Goal: Task Accomplishment & Management: Use online tool/utility

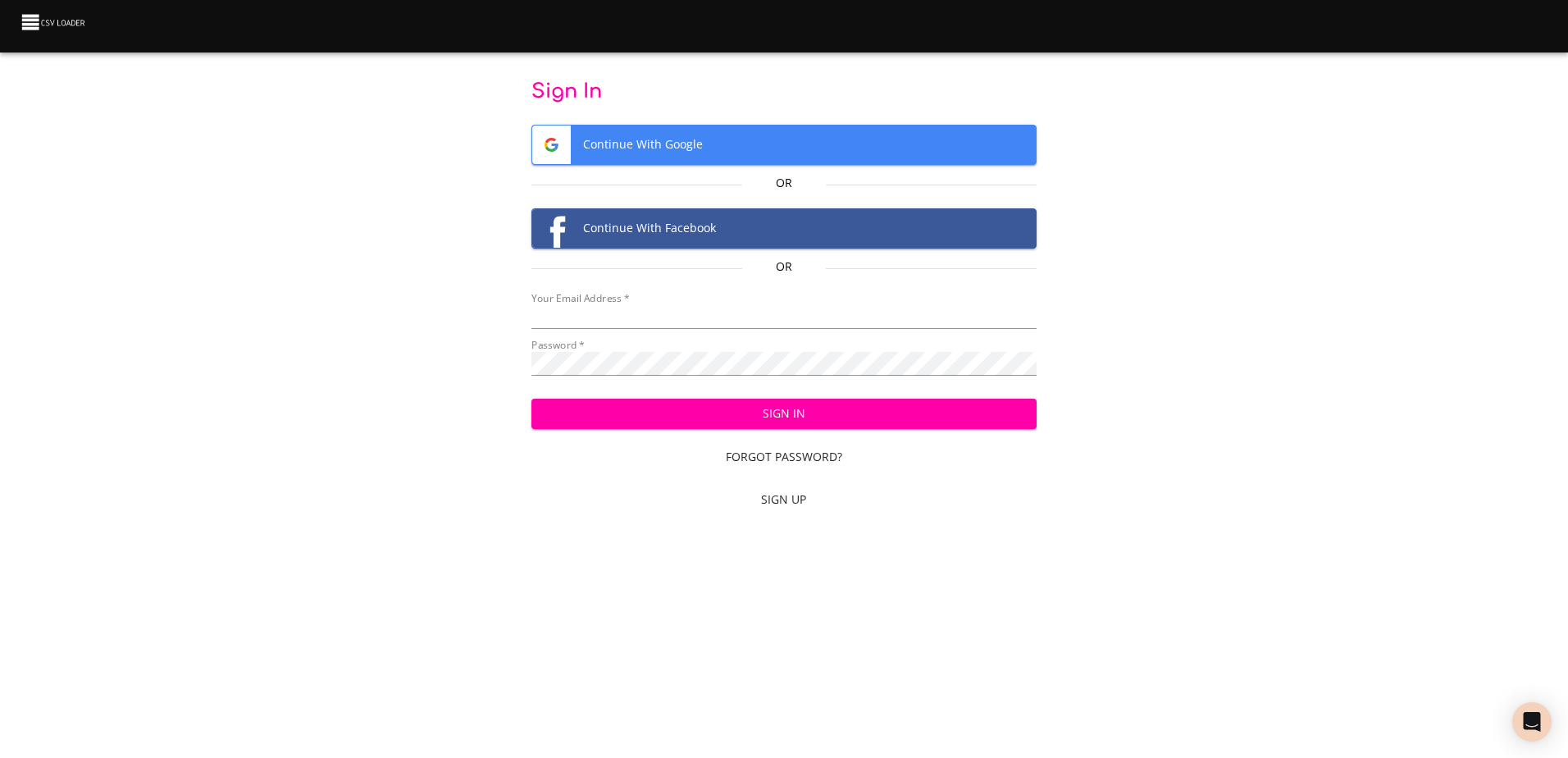
type input "[EMAIL_ADDRESS][DOMAIN_NAME]"
click at [789, 416] on span "Sign In" at bounding box center [784, 414] width 479 height 21
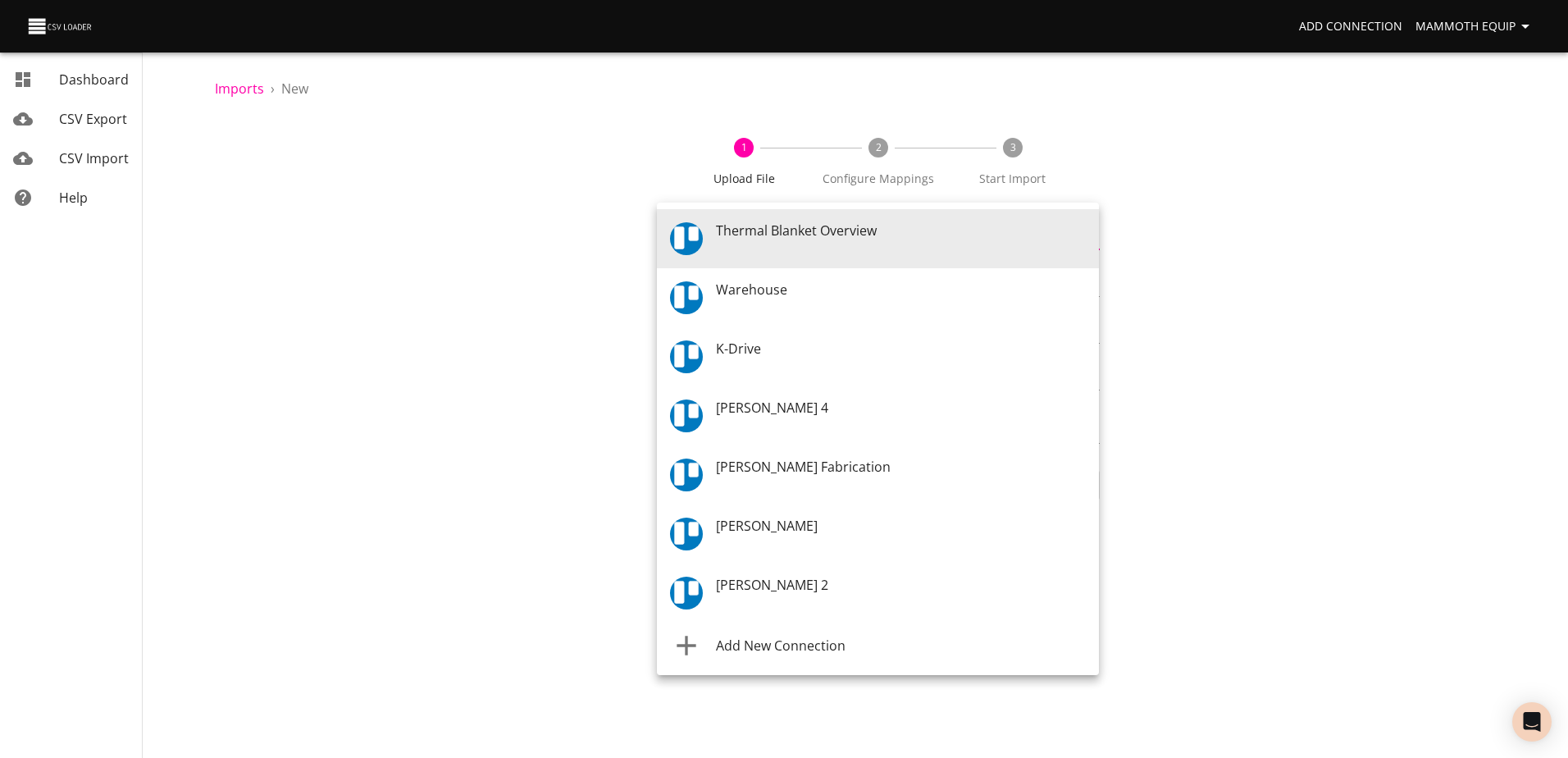
click at [1089, 237] on body "Add Connection Mammoth Equip Dashboard CSV Export CSV Import Help Imports › New…" at bounding box center [784, 379] width 1568 height 758
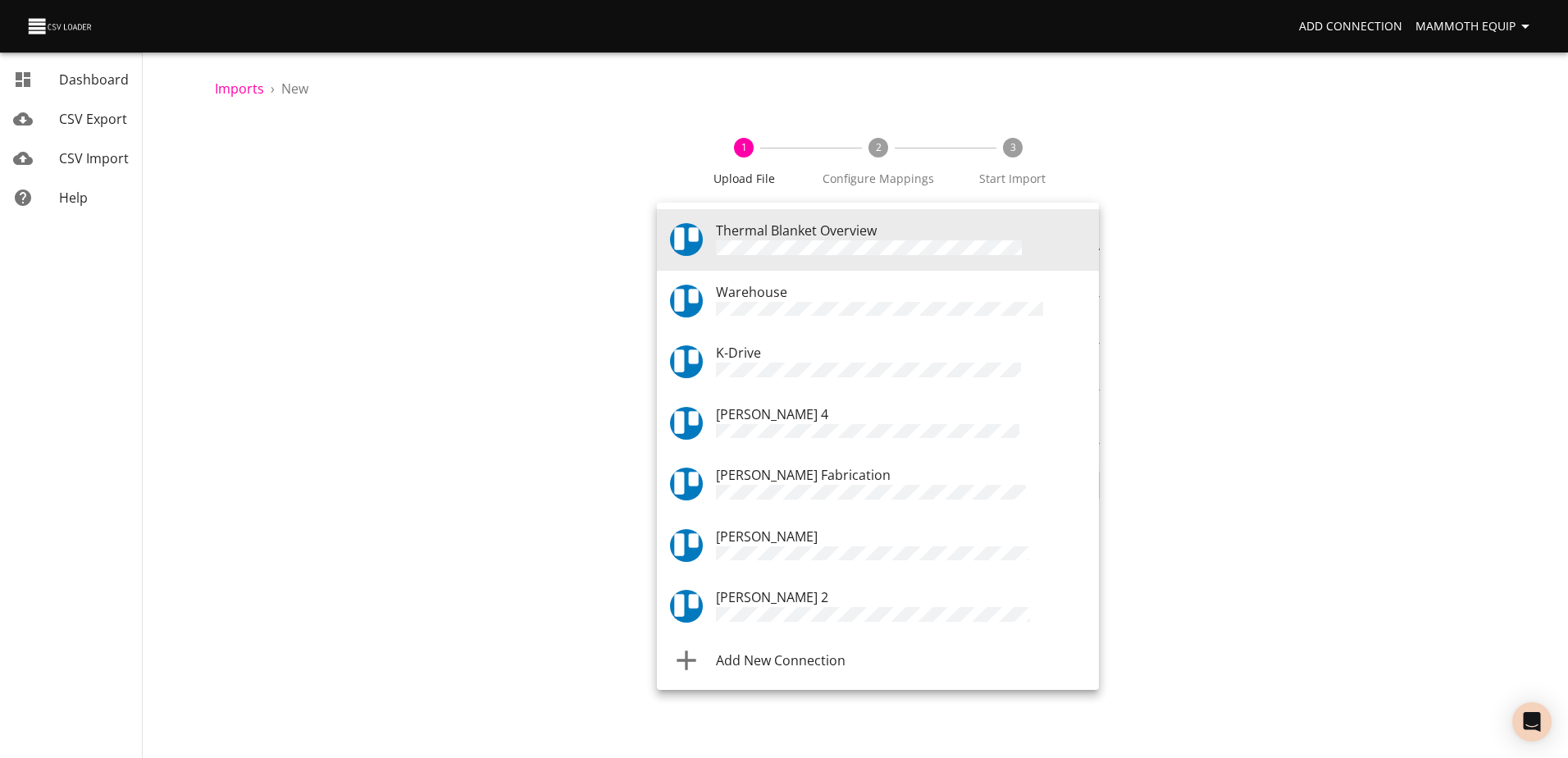
click at [779, 293] on span "Warehouse" at bounding box center [751, 292] width 71 height 18
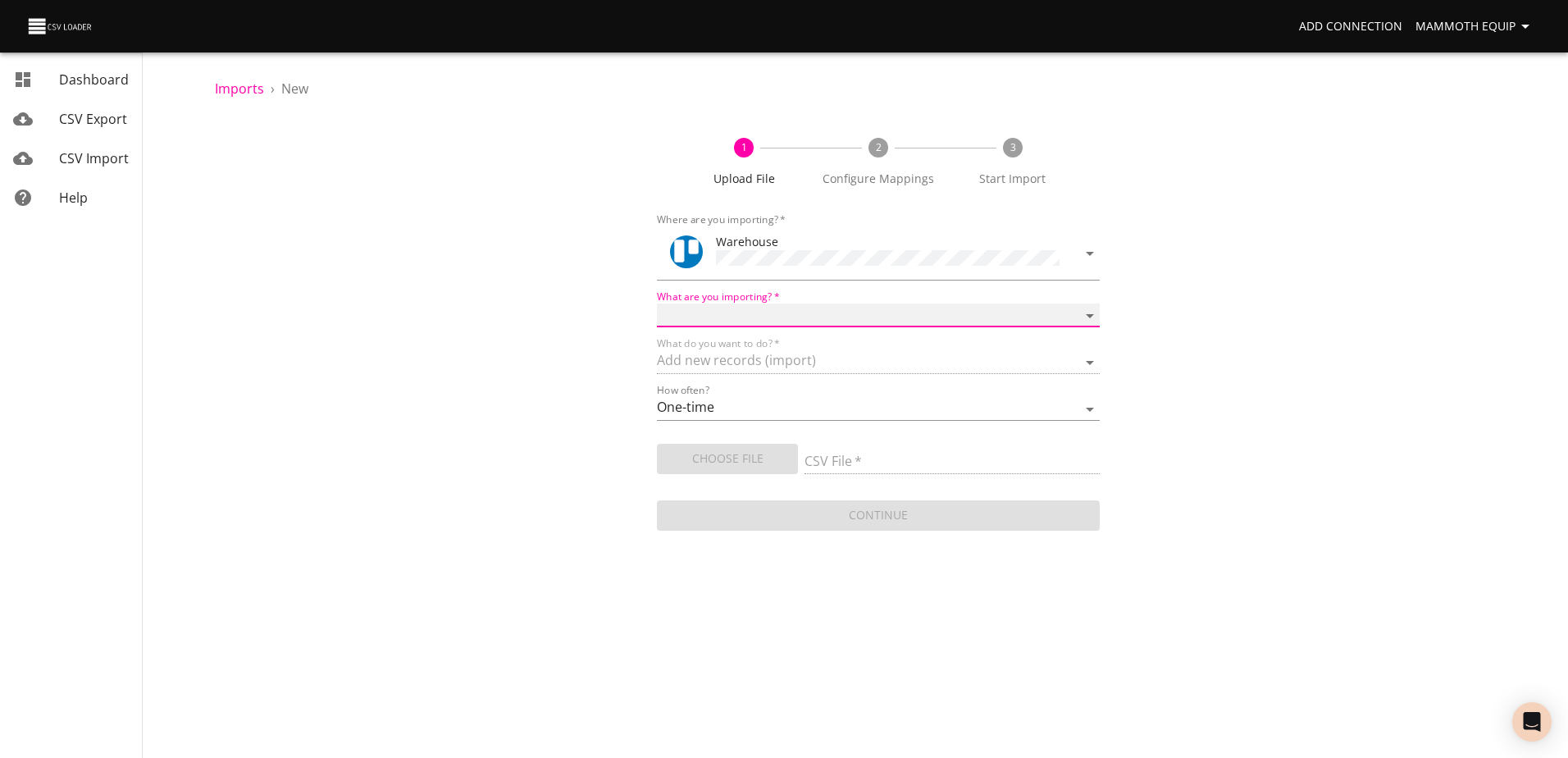
click at [1085, 309] on select "Boards Cards Checkitems Checklists" at bounding box center [877, 315] width 442 height 23
select select "cards"
click at [657, 304] on select "Boards Cards Checkitems Checklists" at bounding box center [877, 315] width 442 height 23
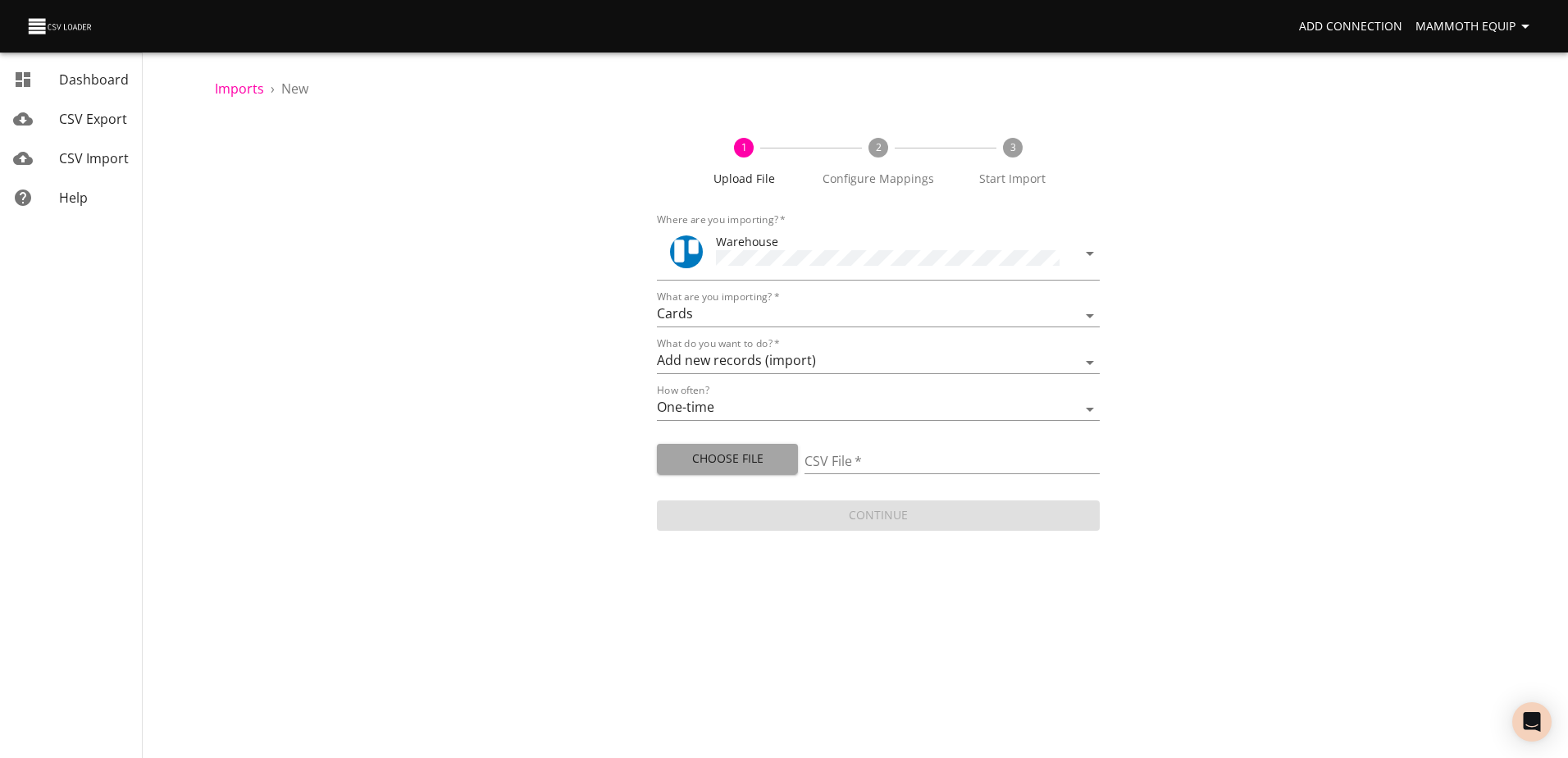
click at [717, 457] on span "Choose File" at bounding box center [727, 459] width 115 height 21
type input "Import1.xlsx"
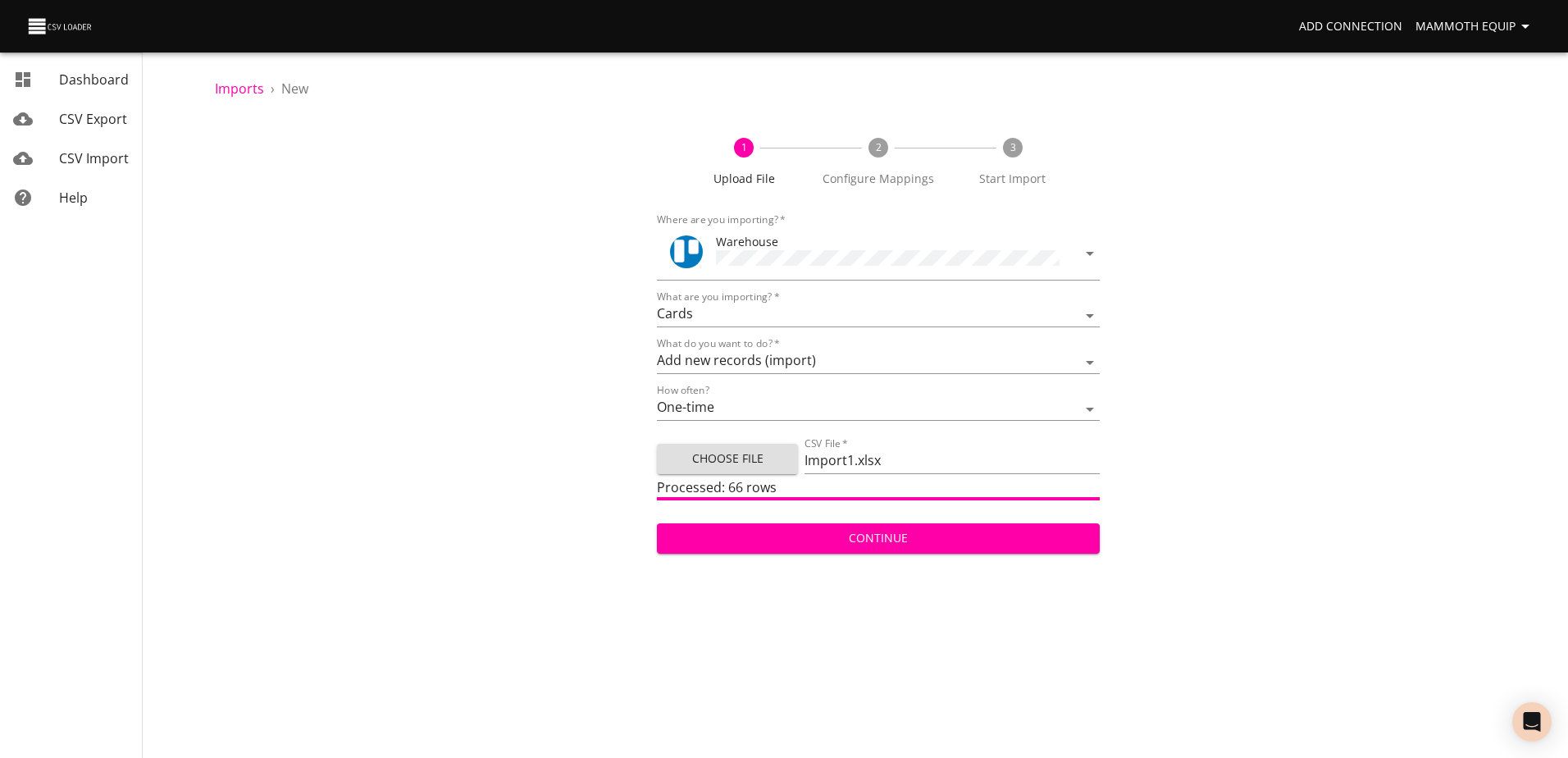
click at [813, 536] on span "Continue" at bounding box center [878, 538] width 415 height 21
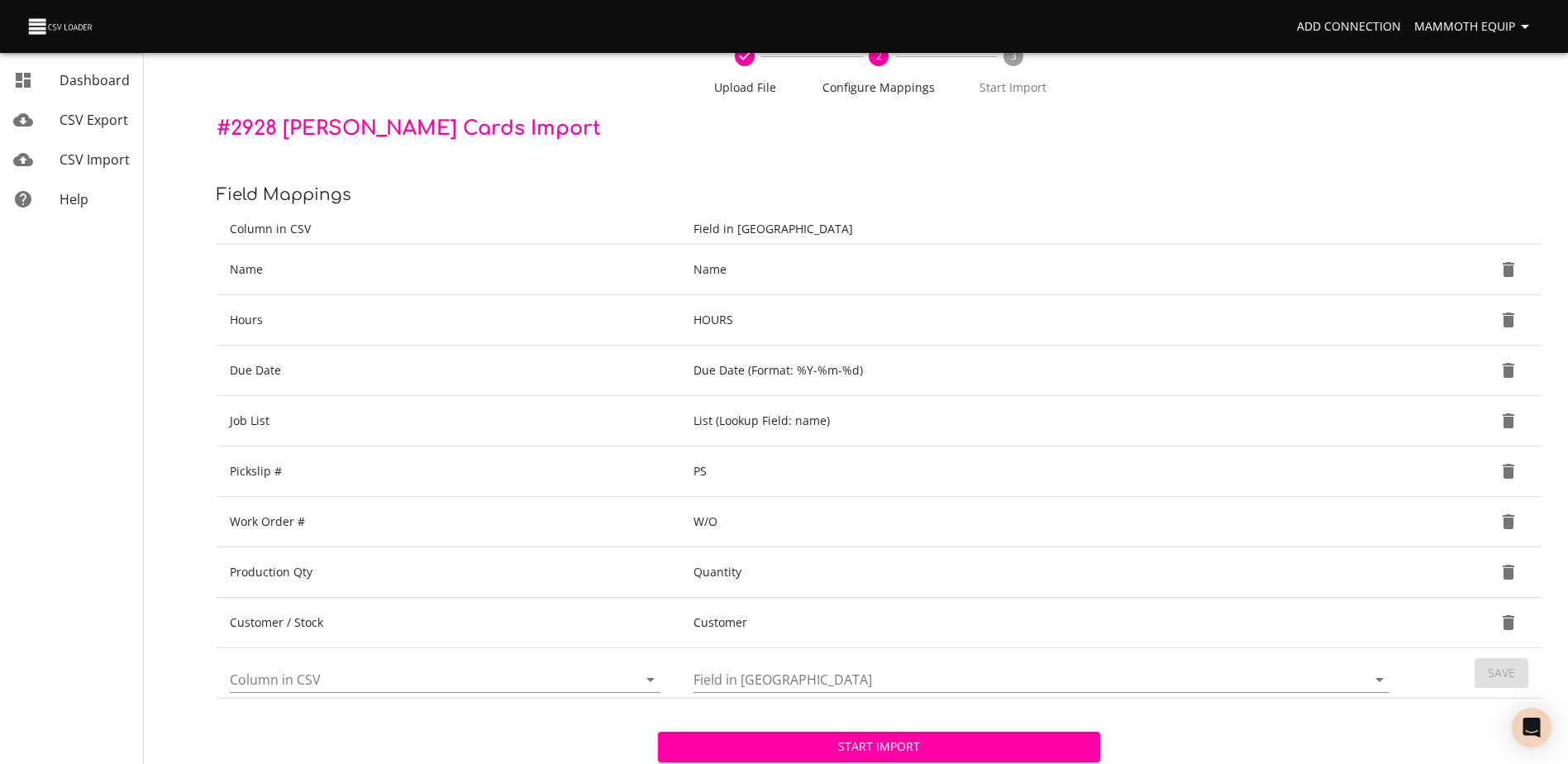
scroll to position [175, 0]
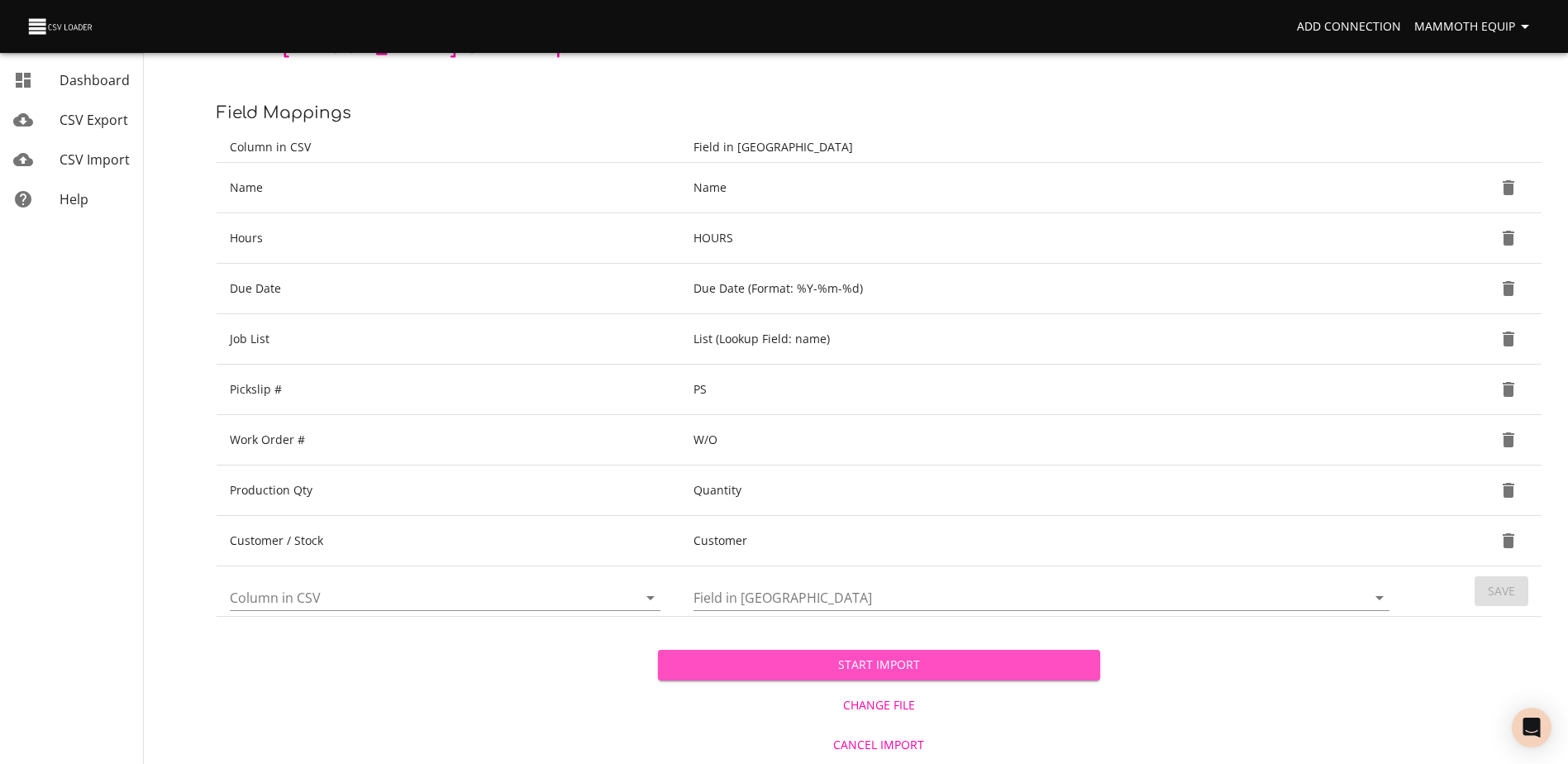
click at [789, 667] on span "Start Import" at bounding box center [879, 665] width 415 height 21
